Goal: Task Accomplishment & Management: Manage account settings

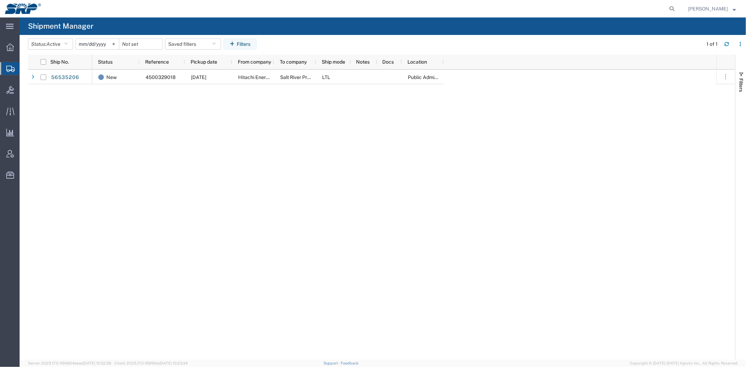
click at [64, 152] on div "56535206 New 4500329018 08/19/2025 Hitachi Energy Salt River Project LTL Public…" at bounding box center [381, 215] width 707 height 290
click at [311, 201] on div "New 4500329018 08/19/2025 Hitachi Energy Salt River Project LTL Public Administ…" at bounding box center [404, 215] width 624 height 290
click at [14, 94] on div at bounding box center [10, 90] width 20 height 14
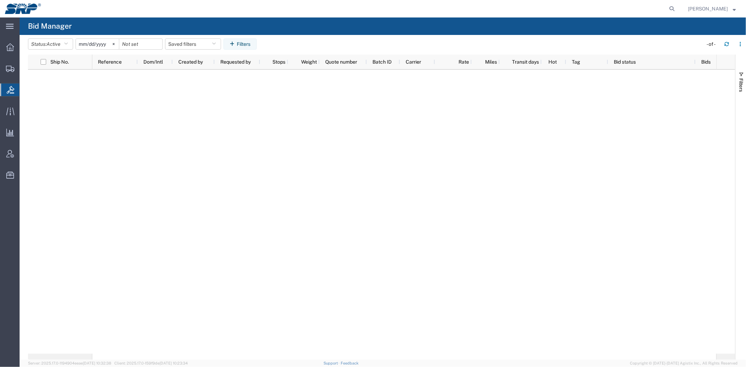
click at [118, 146] on div at bounding box center [404, 212] width 624 height 284
click at [0, 0] on span "Shipment Manager" at bounding box center [0, 0] width 0 height 0
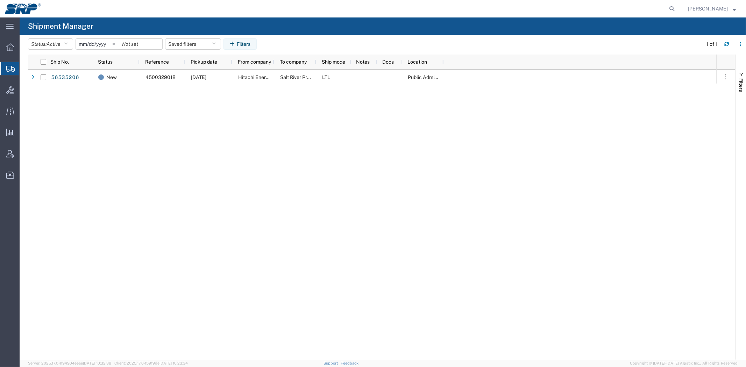
click at [328, 149] on div "New 4500329018 08/19/2025 Hitachi Energy Salt River Project LTL Public Administ…" at bounding box center [404, 215] width 624 height 290
click at [14, 89] on div at bounding box center [10, 90] width 20 height 14
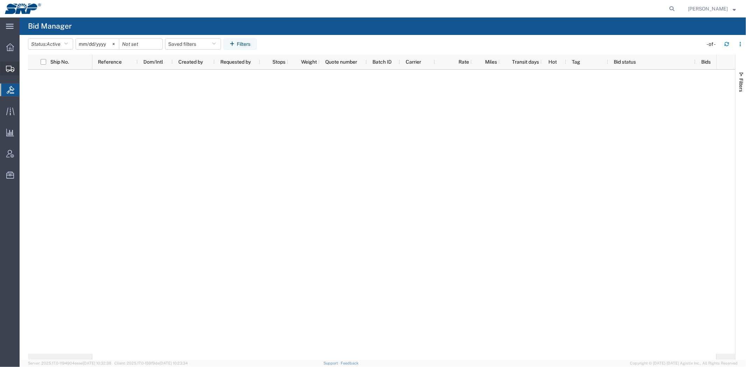
click at [0, 0] on span "Shipment Manager" at bounding box center [0, 0] width 0 height 0
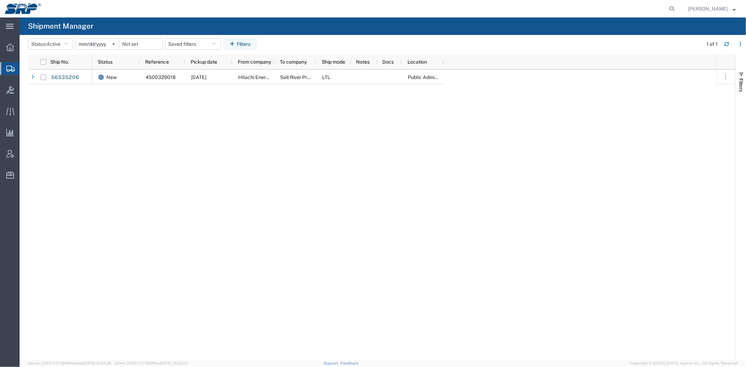
click at [423, 218] on div "New 4500329018 08/19/2025 Hitachi Energy Salt River Project LTL Public Administ…" at bounding box center [404, 215] width 624 height 290
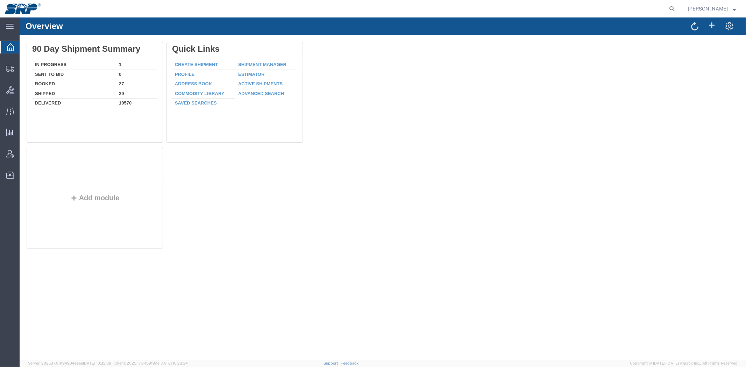
click at [667, 12] on form at bounding box center [672, 8] width 11 height 17
click at [672, 12] on icon at bounding box center [672, 9] width 10 height 10
click at [623, 12] on input "search" at bounding box center [560, 8] width 213 height 17
paste input "56432359"
type input "56432359"
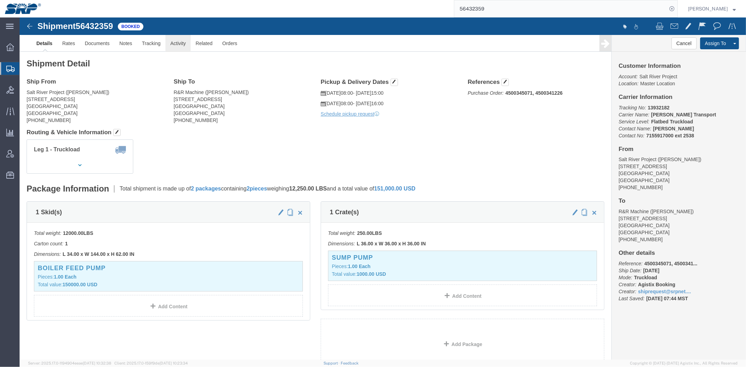
click link "Activity"
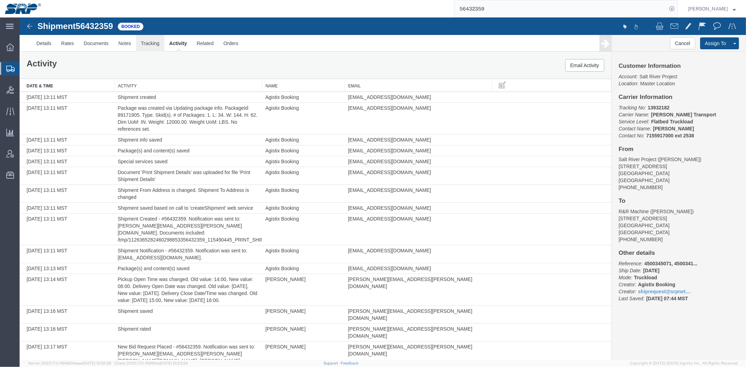
click at [147, 43] on link "Tracking" at bounding box center [150, 43] width 28 height 17
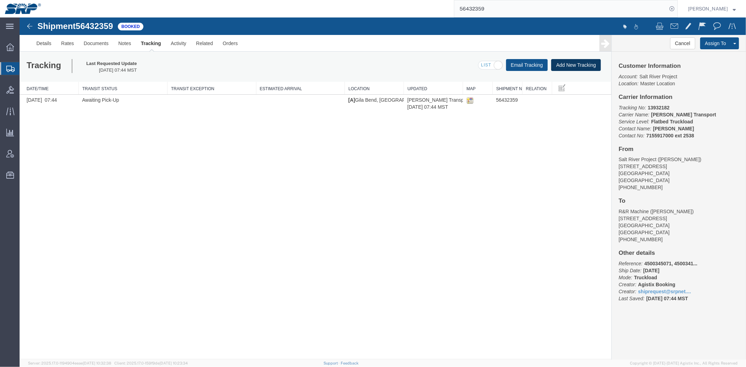
click at [571, 60] on button "Add New Tracking" at bounding box center [576, 65] width 50 height 12
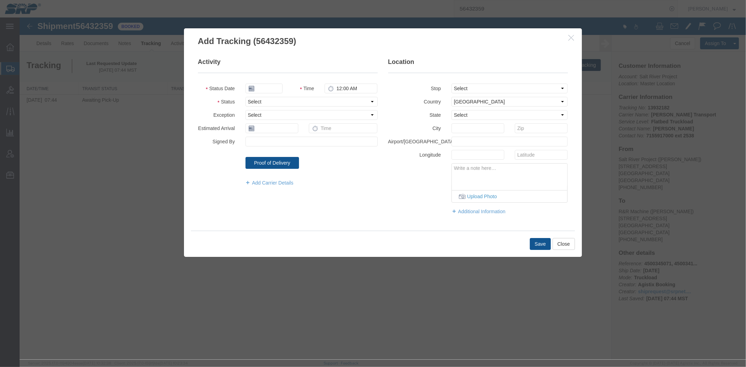
type input "[DATE]"
type input "11:00 AM"
drag, startPoint x: 277, startPoint y: 102, endPoint x: 279, endPoint y: 106, distance: 4.2
click at [277, 102] on select "Select Arrival Notice Available Arrival Notice Imported Arrive at Delivery Loca…" at bounding box center [311, 102] width 132 height 10
select select "DELIVRED"
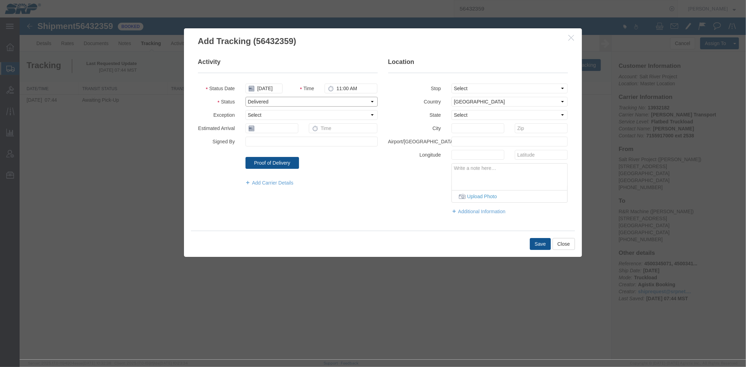
click at [245, 97] on select "Select Arrival Notice Available Arrival Notice Imported Arrive at Delivery Loca…" at bounding box center [311, 102] width 132 height 10
click at [274, 130] on input "text" at bounding box center [271, 128] width 53 height 10
click at [261, 183] on td "11" at bounding box center [261, 182] width 10 height 10
type input "[DATE]"
click at [544, 244] on button "Save" at bounding box center [540, 244] width 21 height 12
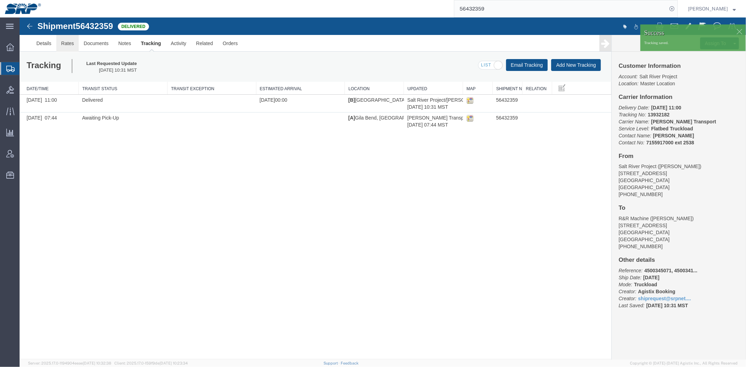
click at [71, 44] on link "Rates" at bounding box center [67, 43] width 23 height 17
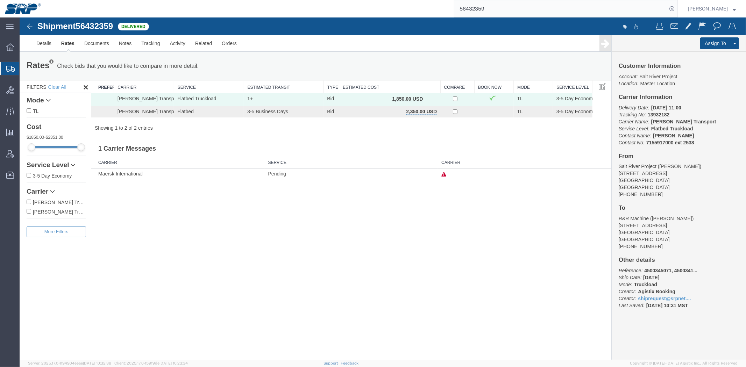
click at [0, 0] on span "Shipment Manager" at bounding box center [0, 0] width 0 height 0
